Goal: Navigation & Orientation: Find specific page/section

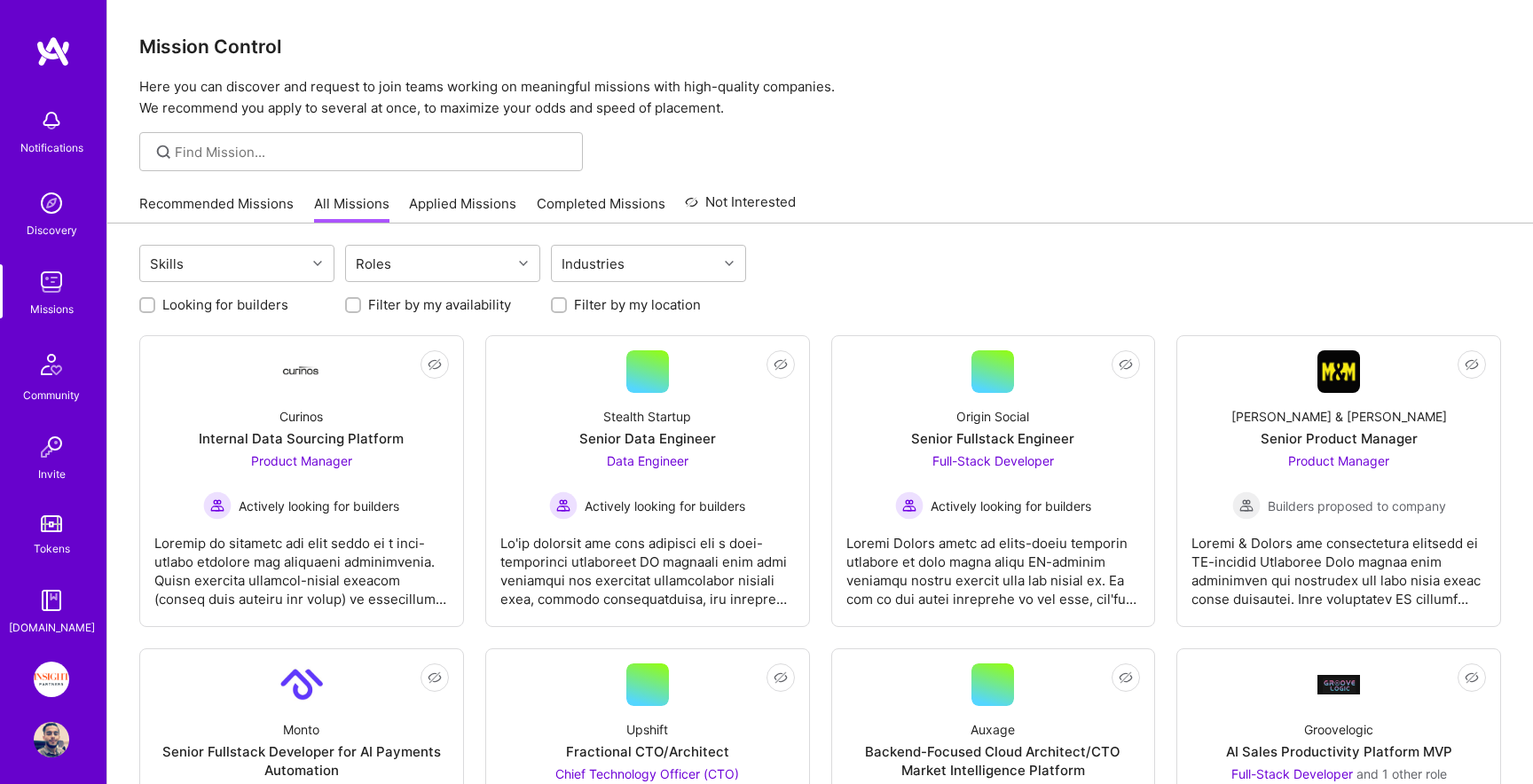
click at [200, 209] on link "Recommended Missions" at bounding box center [216, 209] width 154 height 29
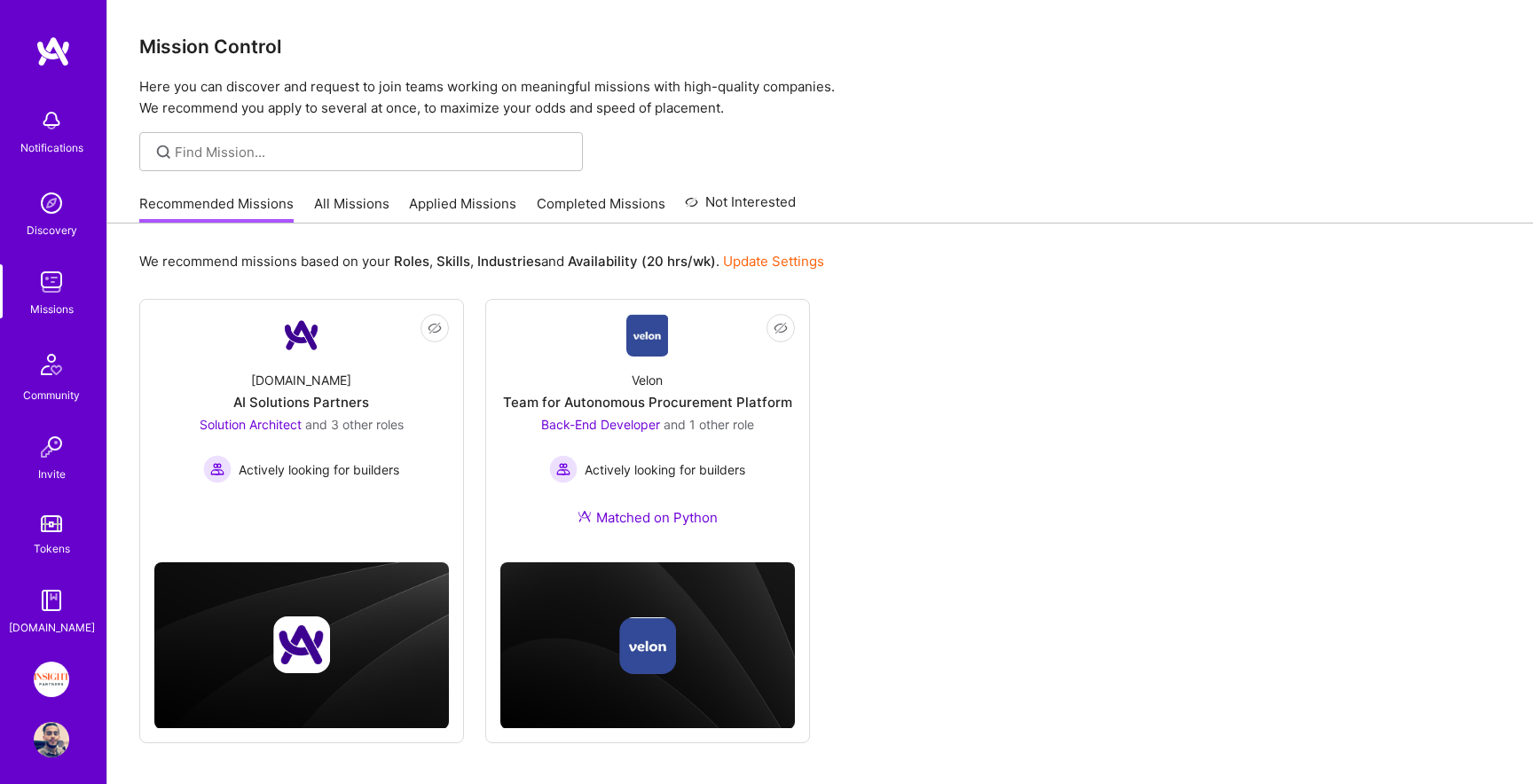
click at [357, 206] on link "All Missions" at bounding box center [351, 209] width 75 height 29
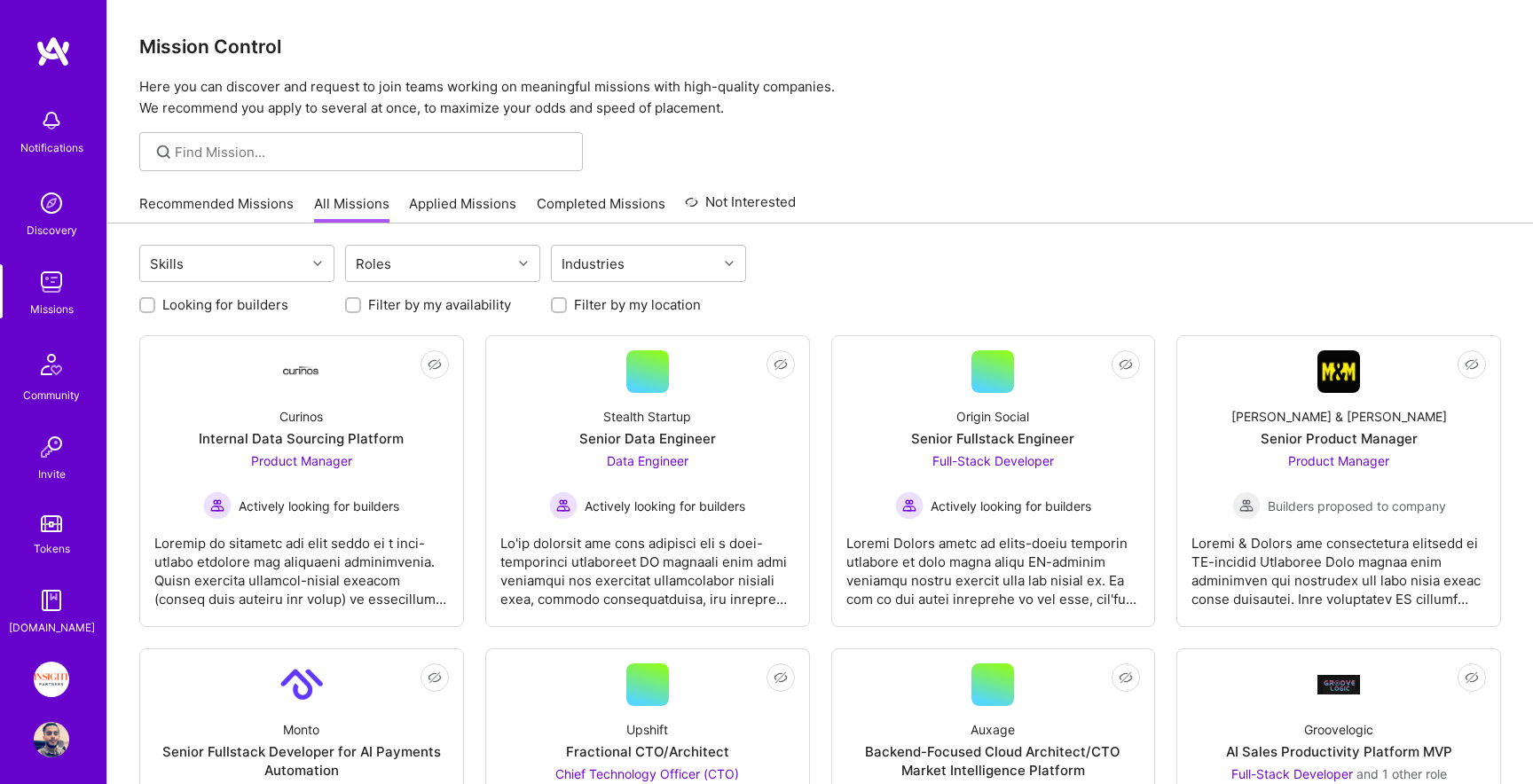
click at [504, 209] on link "Applied Missions" at bounding box center [462, 209] width 107 height 29
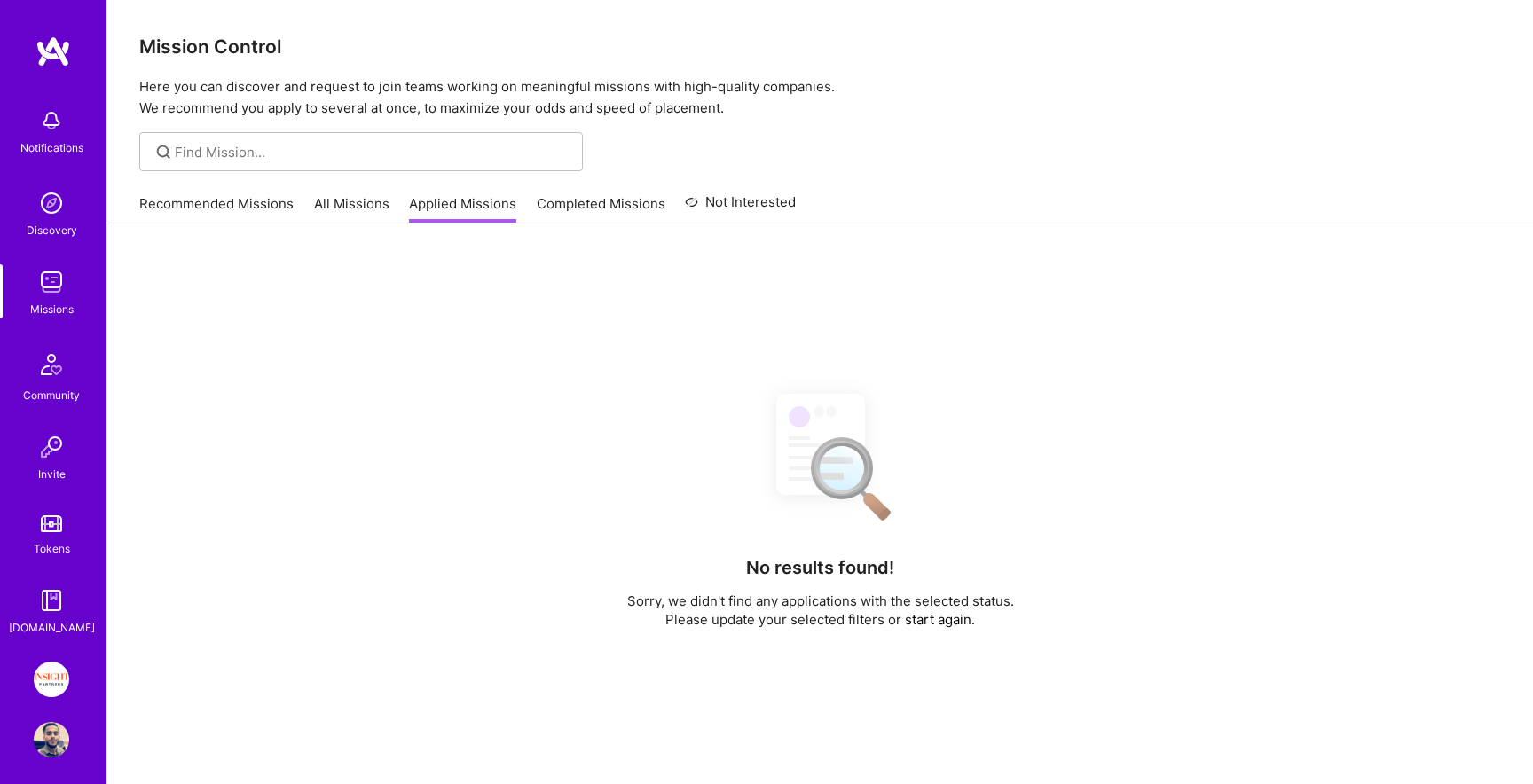
click at [343, 199] on link "All Missions" at bounding box center [351, 209] width 75 height 29
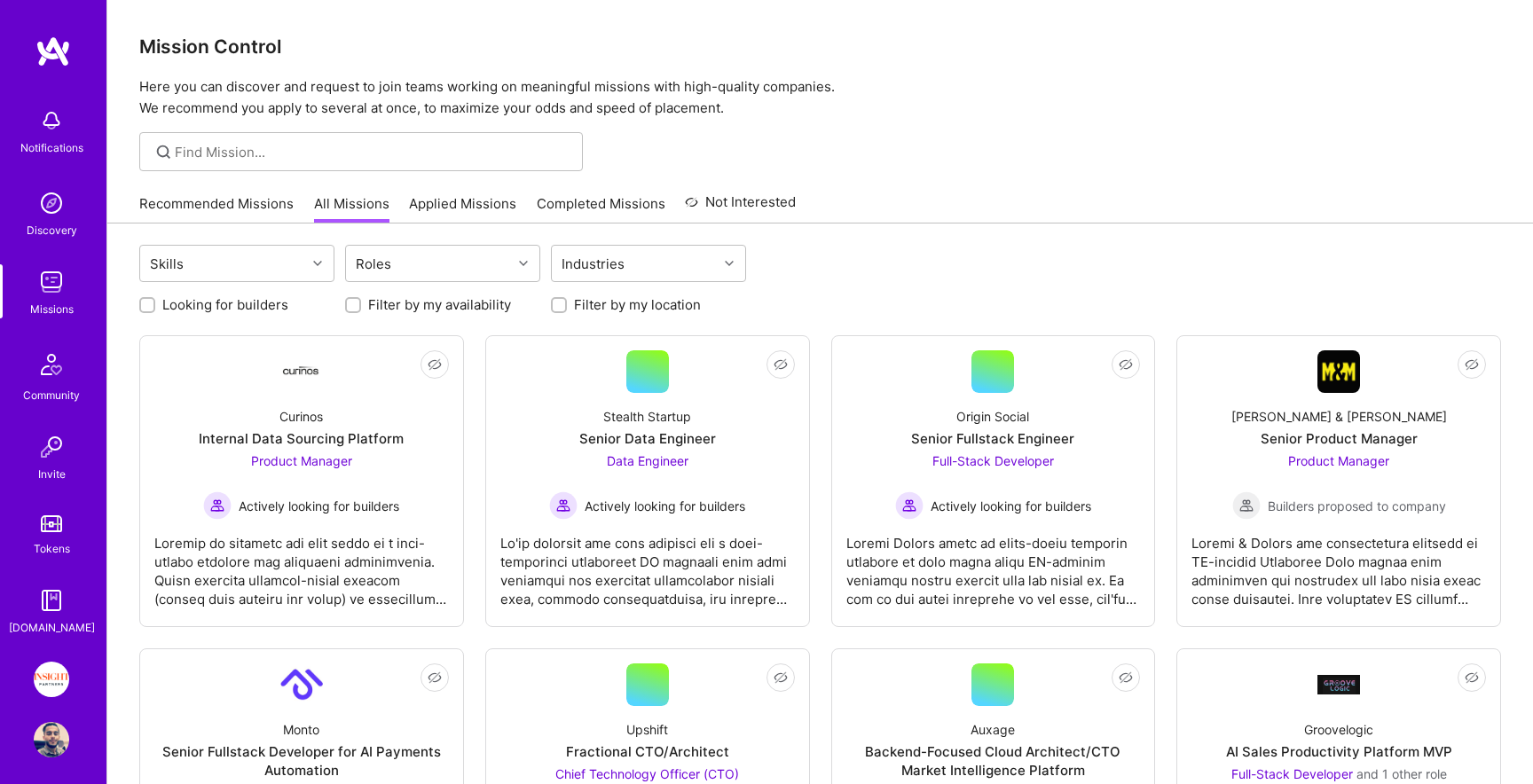
click at [452, 198] on link "Applied Missions" at bounding box center [462, 209] width 107 height 29
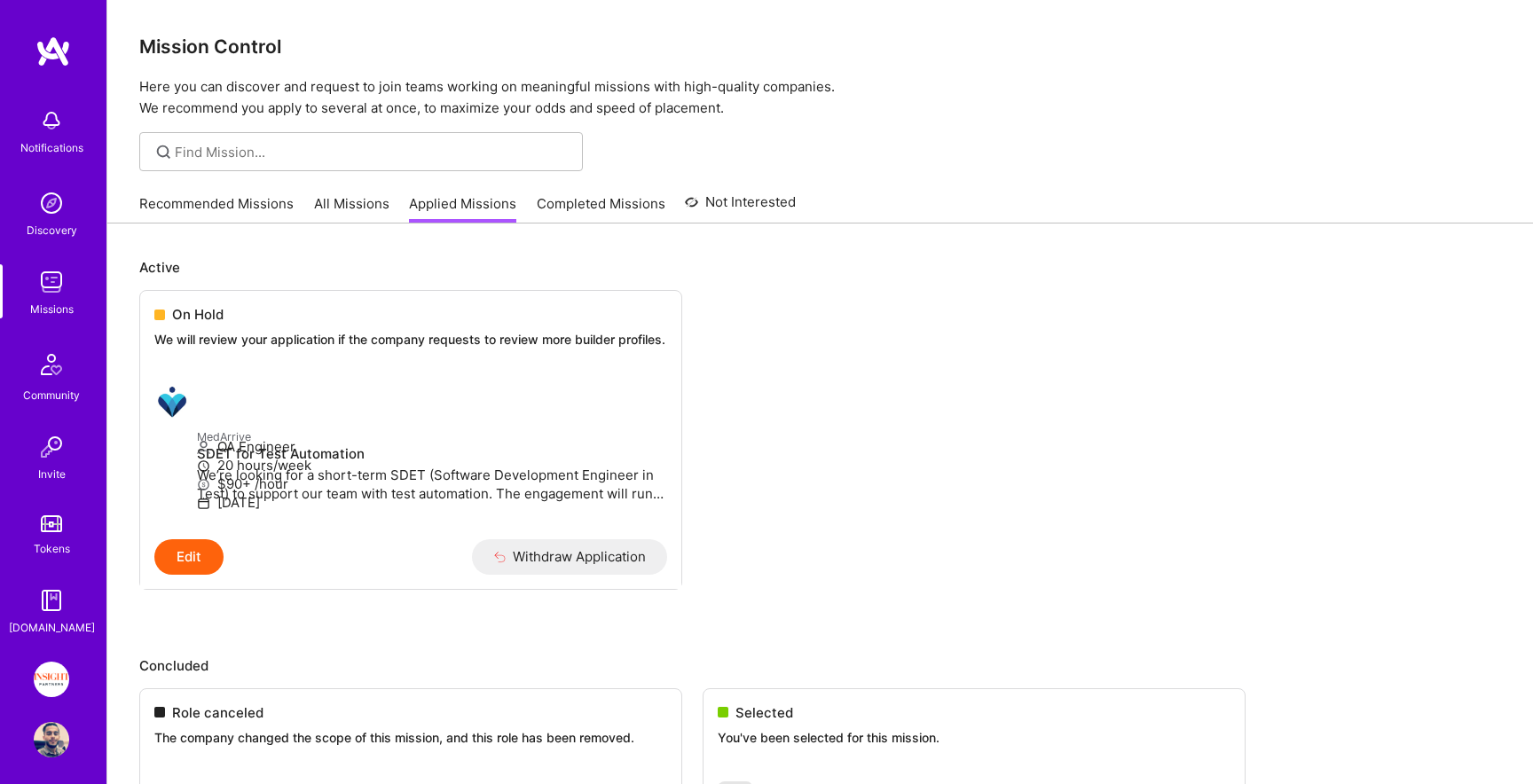
click at [350, 198] on link "All Missions" at bounding box center [351, 209] width 75 height 29
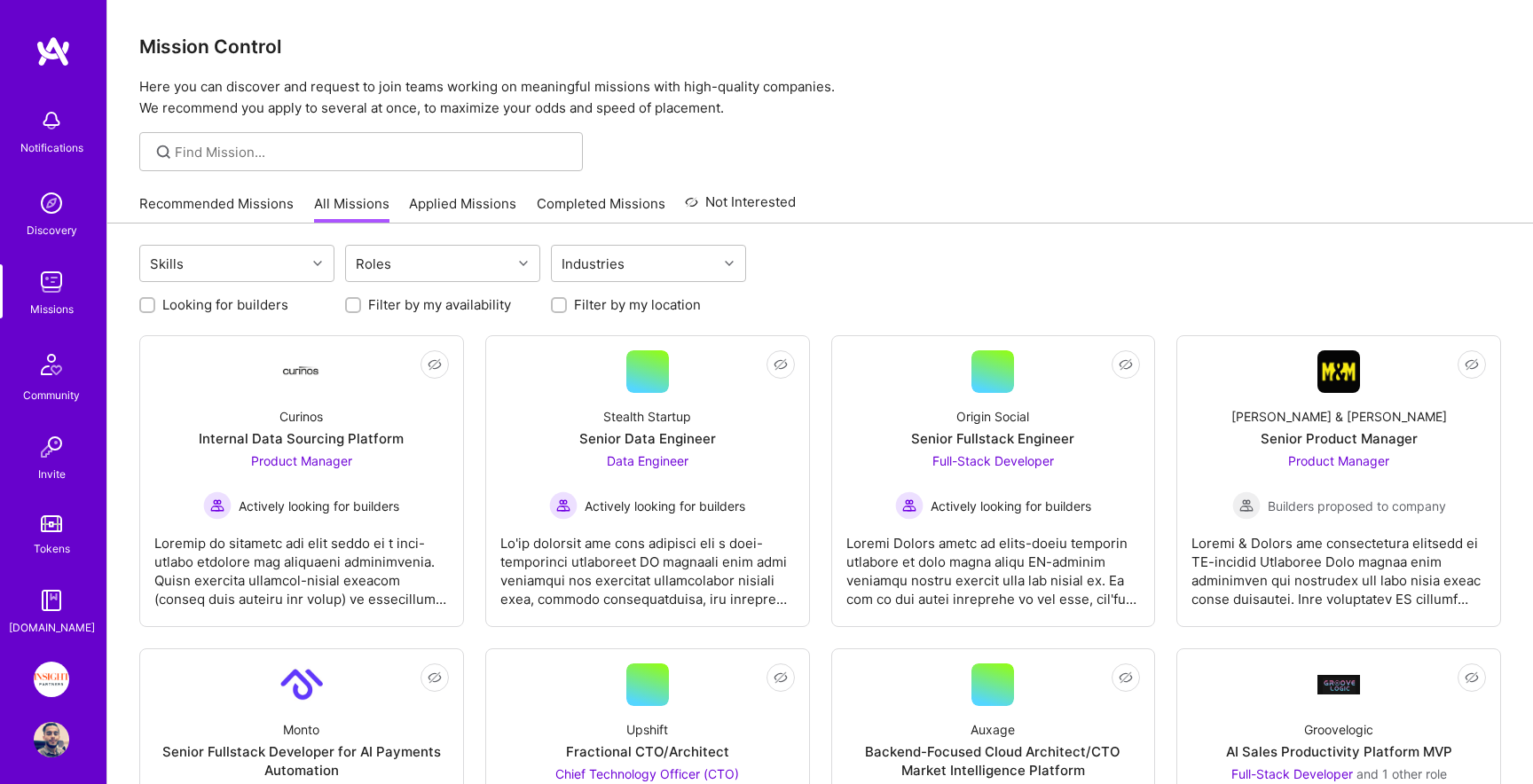
click at [41, 273] on img at bounding box center [52, 282] width 35 height 35
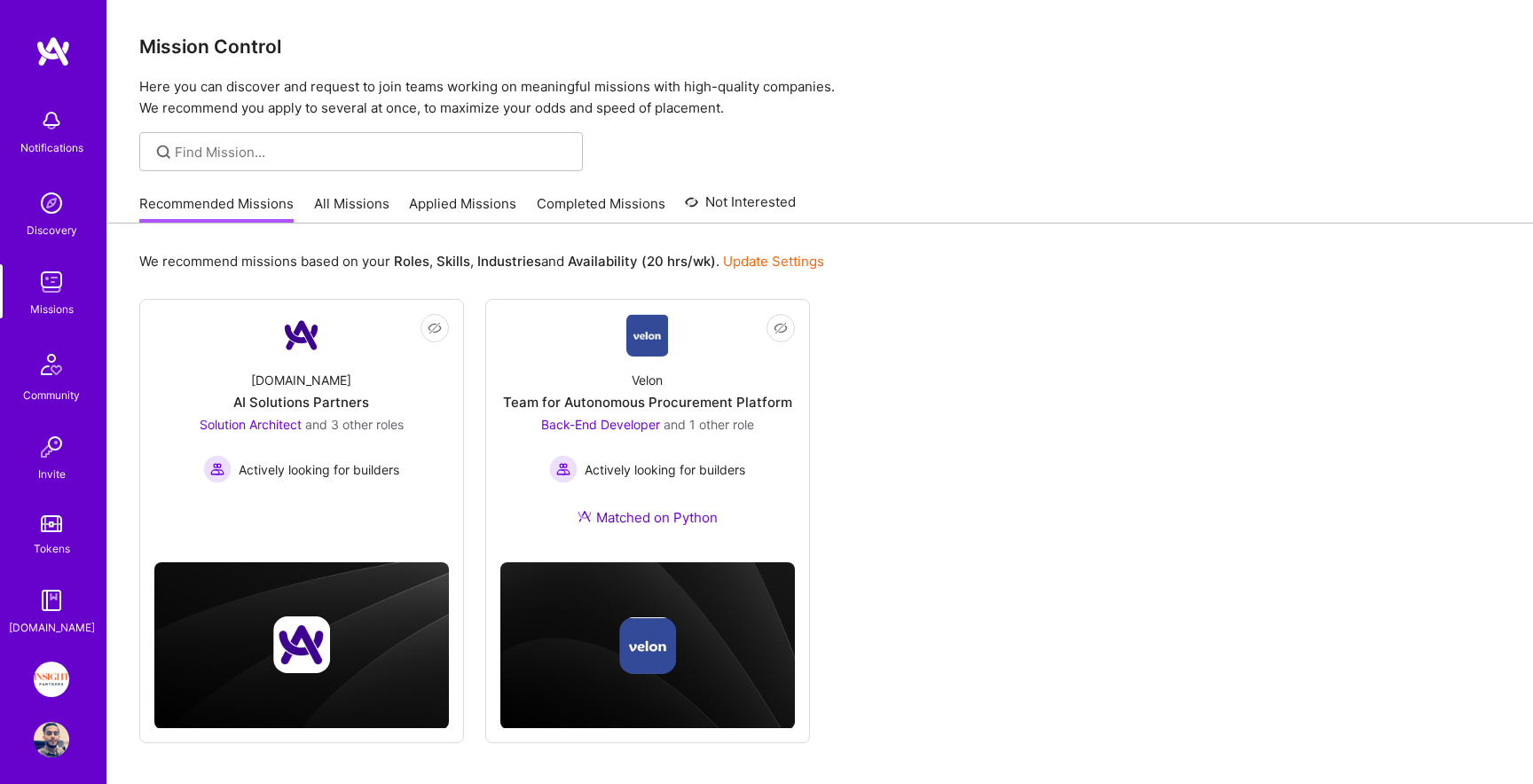
click at [55, 356] on img at bounding box center [52, 365] width 43 height 43
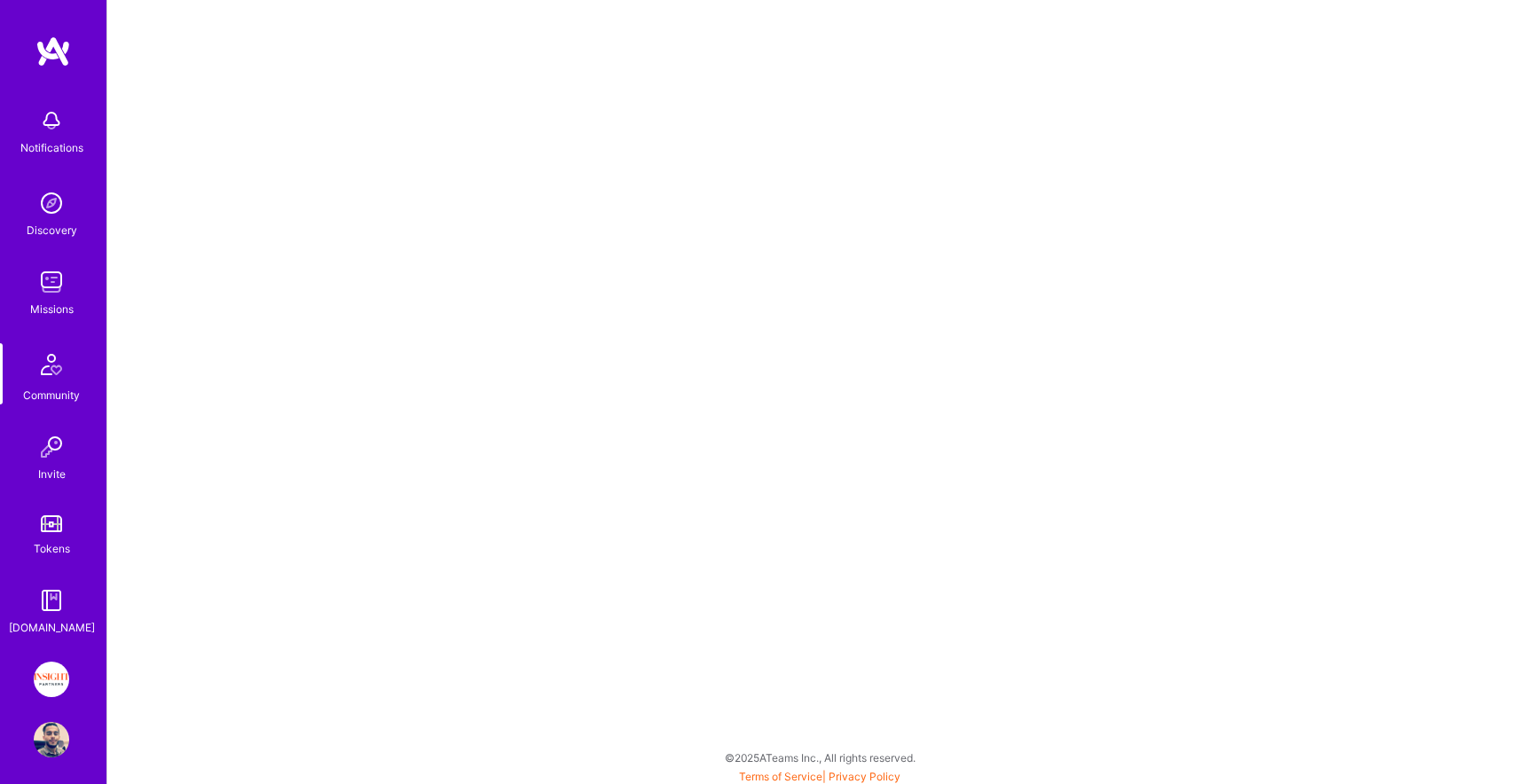
click at [55, 530] on img at bounding box center [52, 524] width 21 height 17
